Goal: Find specific page/section: Find specific page/section

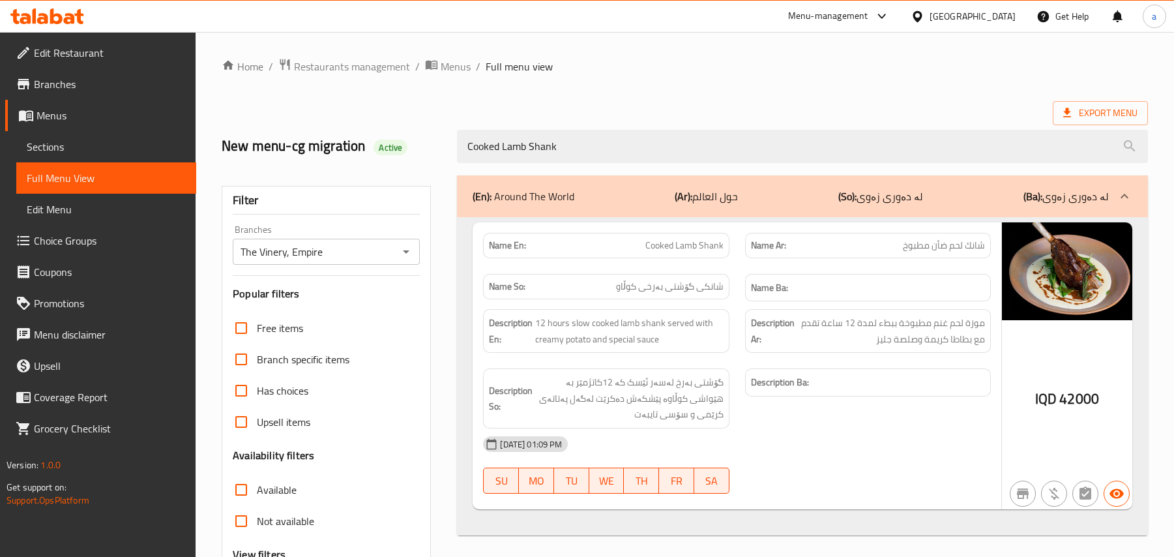
click at [372, 52] on div "Home / Restaurants management / Menus / Full menu view Export Menu New menu-cg …" at bounding box center [685, 363] width 978 height 662
click at [369, 69] on span "Restaurants management" at bounding box center [352, 67] width 116 height 16
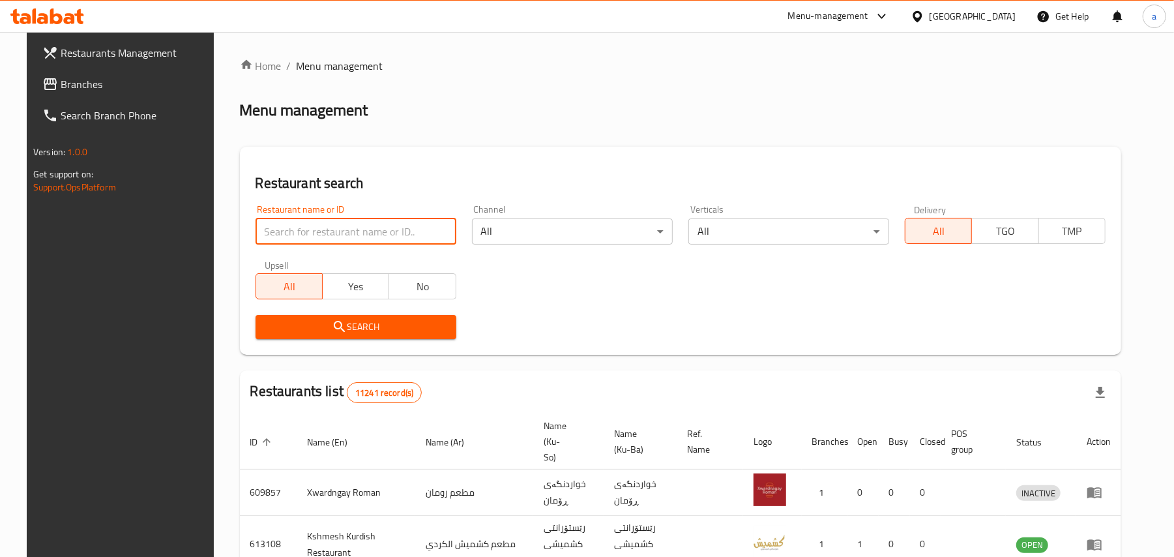
click at [368, 235] on input "search" at bounding box center [356, 231] width 201 height 26
paste input "Love Shake"
type input "Love Shake"
click button "Search" at bounding box center [356, 327] width 201 height 24
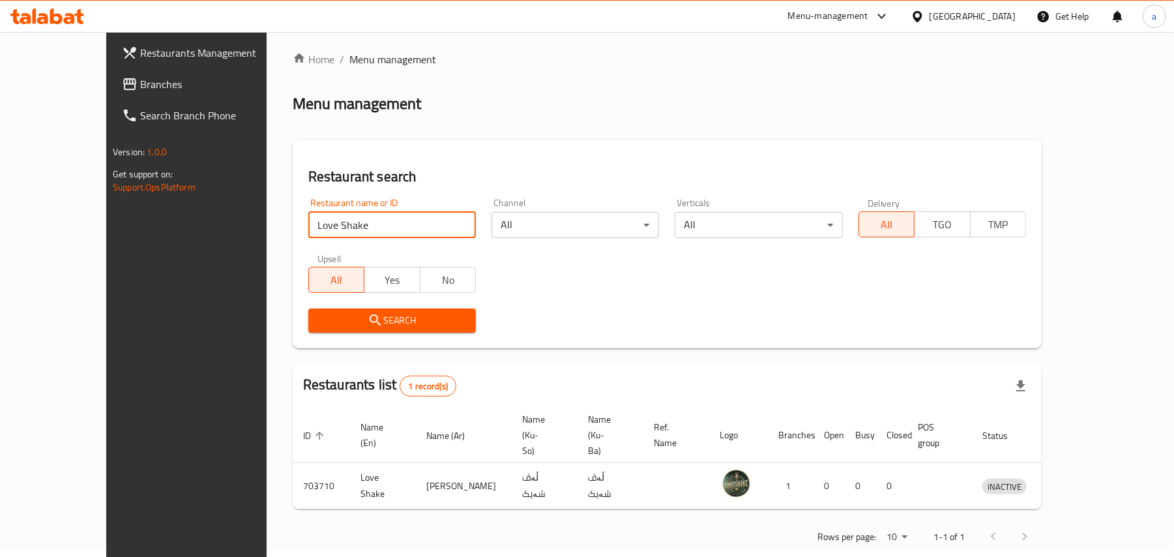
scroll to position [8, 0]
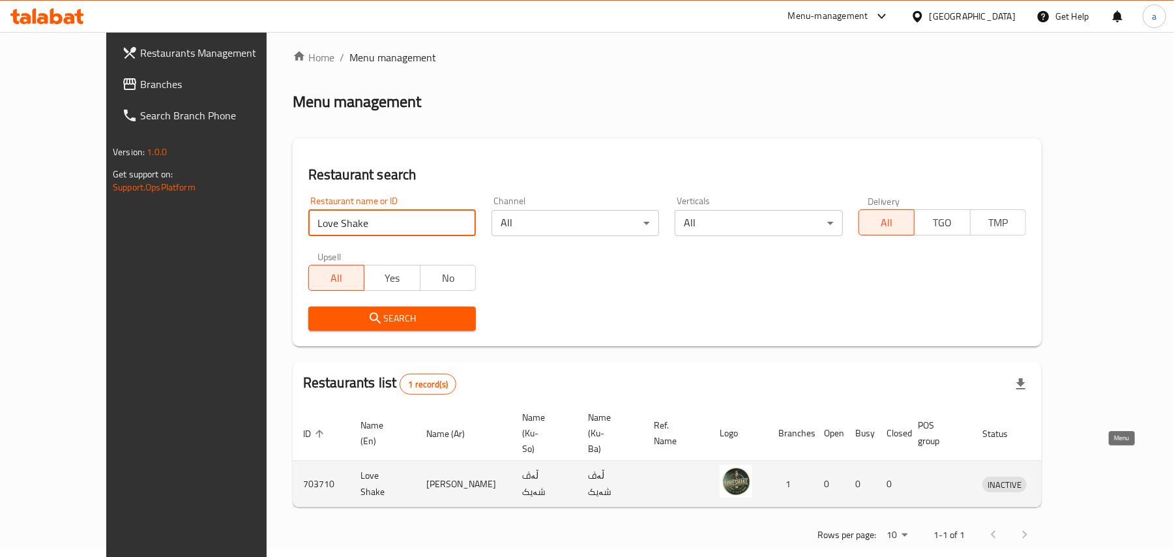
click at [1068, 476] on icon "enhanced table" at bounding box center [1061, 484] width 16 height 16
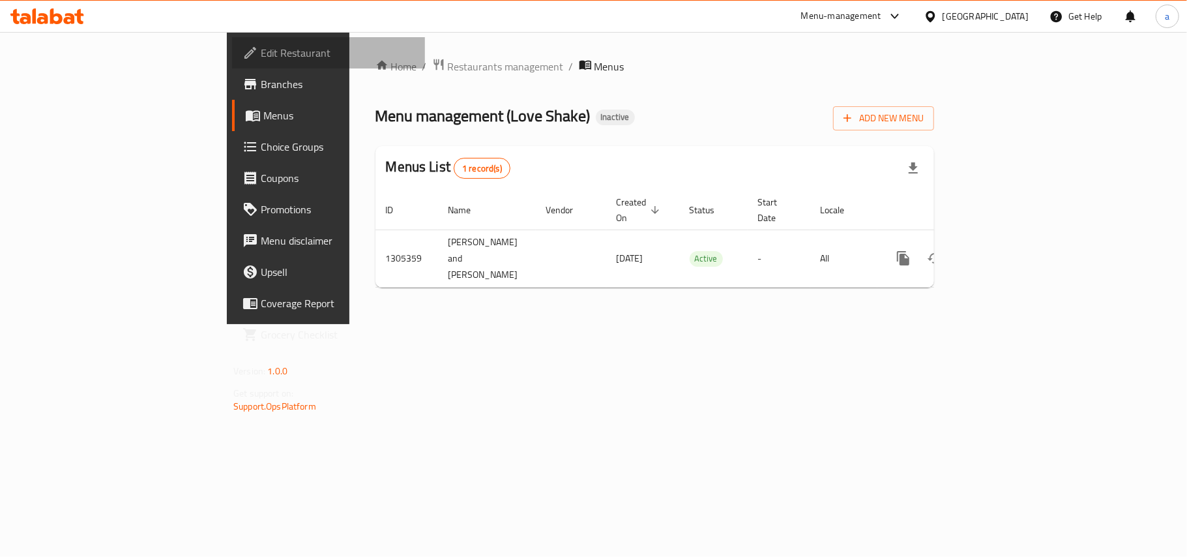
click at [261, 50] on span "Edit Restaurant" at bounding box center [338, 53] width 154 height 16
